Goal: Task Accomplishment & Management: Manage account settings

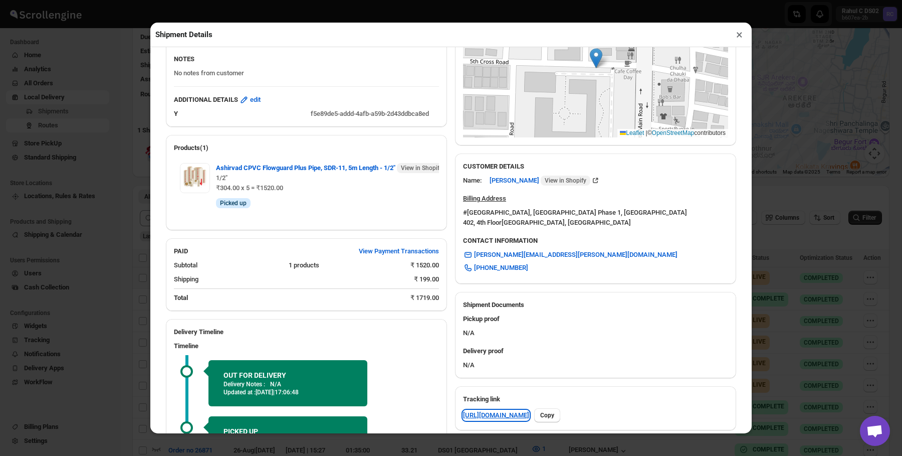
scroll to position [208, 0]
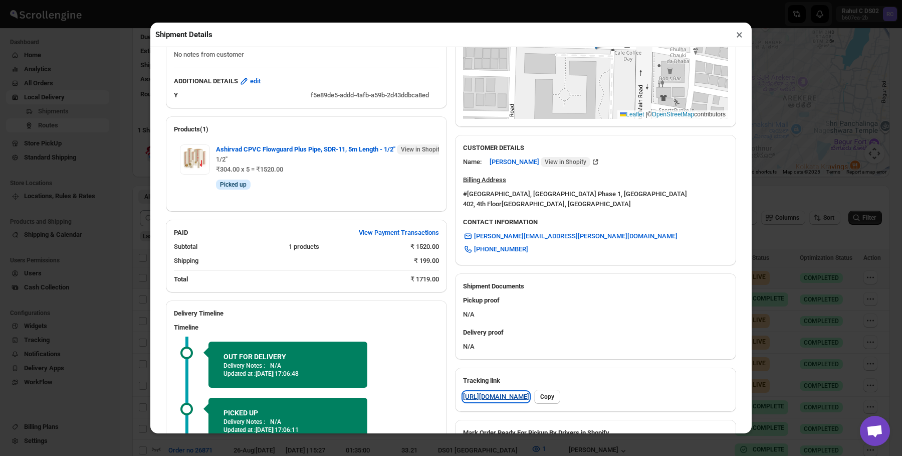
click at [513, 392] on link "https://rpnda.com/yj2Len3U" at bounding box center [496, 396] width 66 height 10
click at [736, 35] on button "×" at bounding box center [739, 35] width 15 height 14
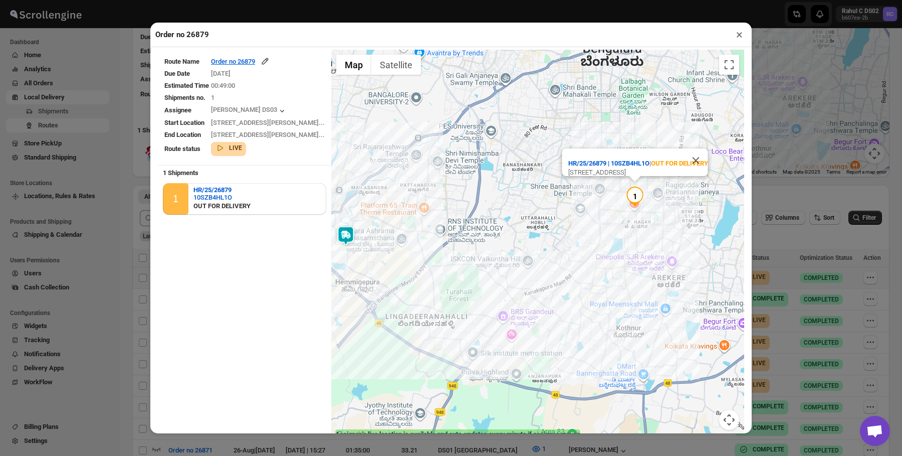
click at [844, 89] on div "Order no 26879 × Route Name Order no 26879 Due Date 26/08/2025 Estimated Time 0…" at bounding box center [451, 228] width 902 height 456
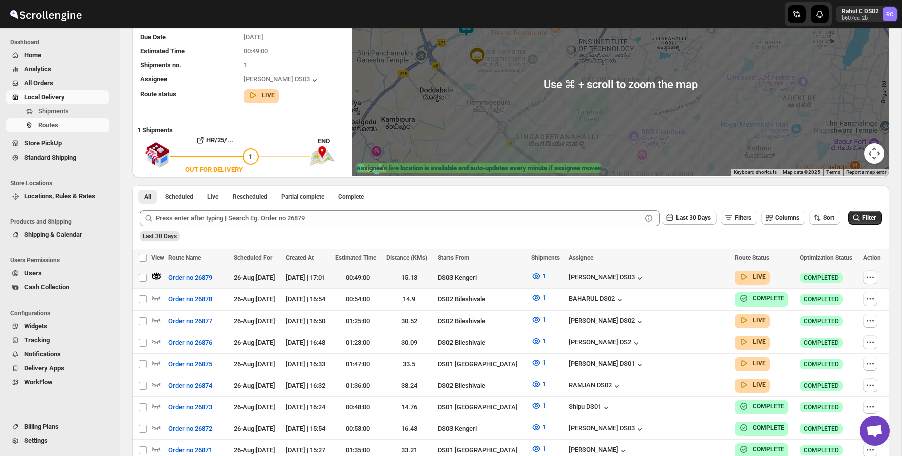
scroll to position [0, 0]
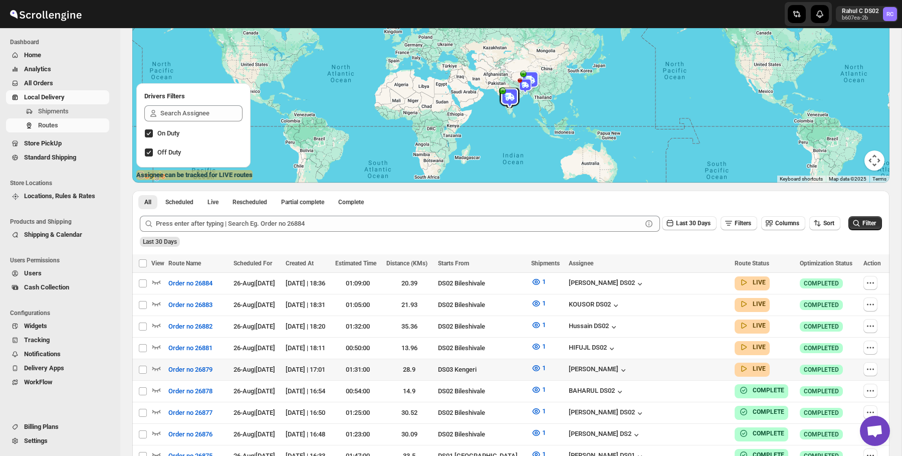
scroll to position [118, 0]
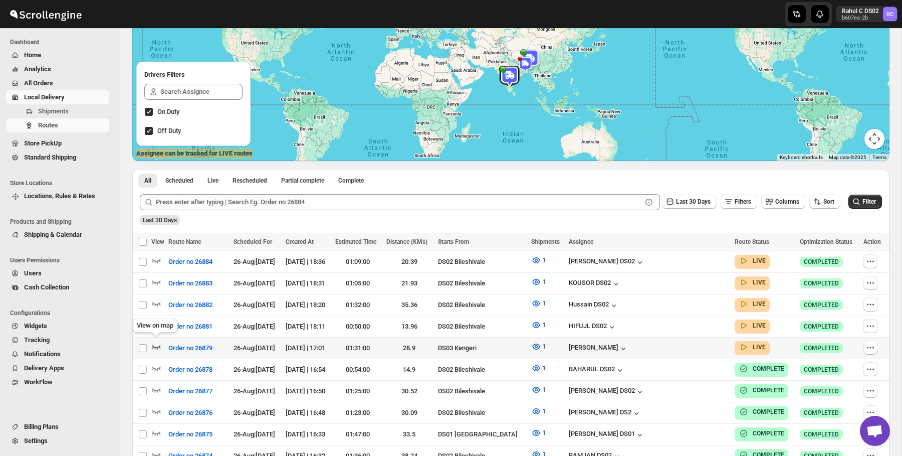
click at [151, 345] on icon "button" at bounding box center [156, 346] width 10 height 10
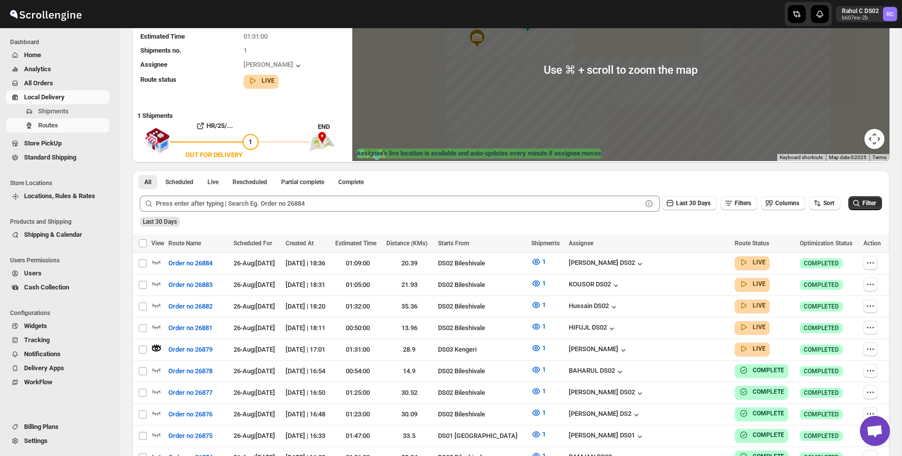
scroll to position [37, 0]
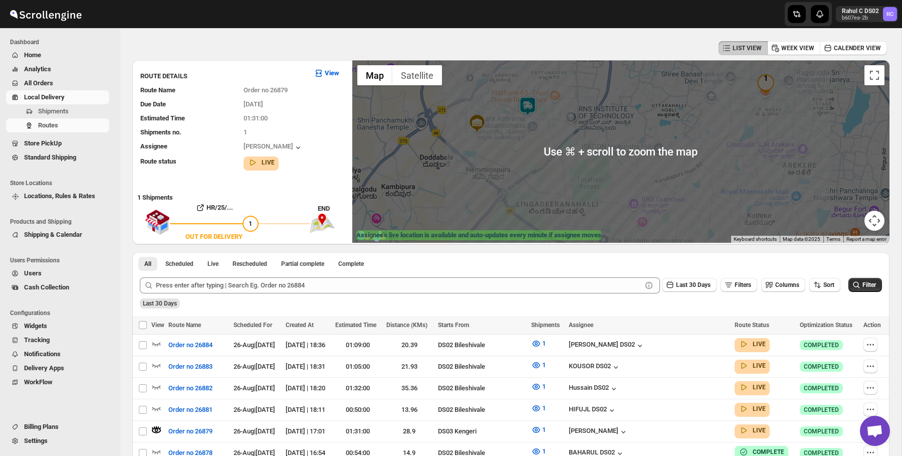
click at [528, 97] on img at bounding box center [528, 106] width 20 height 20
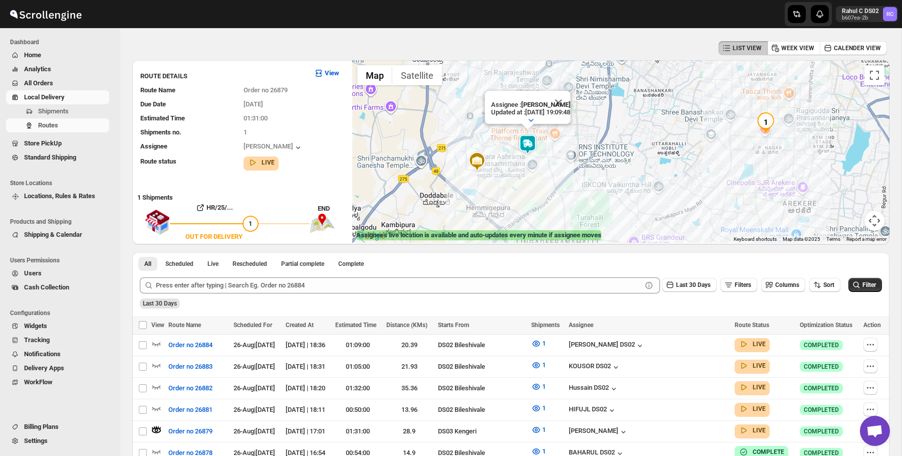
click at [768, 124] on img "1" at bounding box center [766, 122] width 20 height 20
